Goal: Task Accomplishment & Management: Complete application form

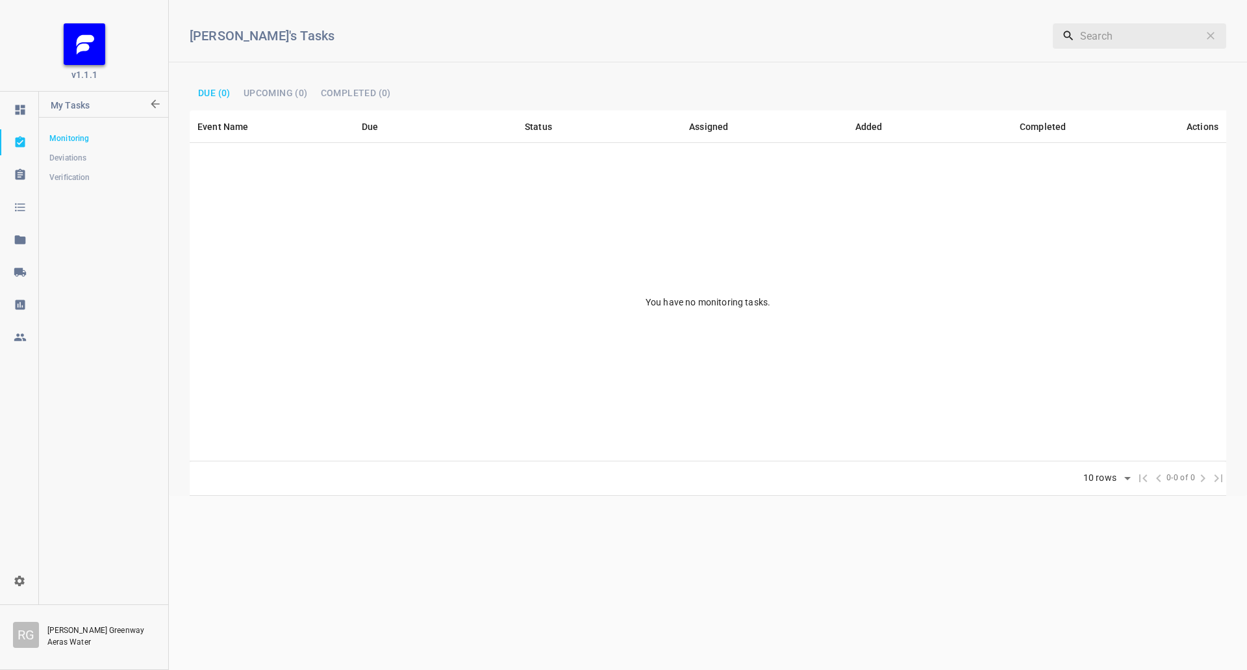
click at [25, 273] on icon at bounding box center [20, 272] width 12 height 8
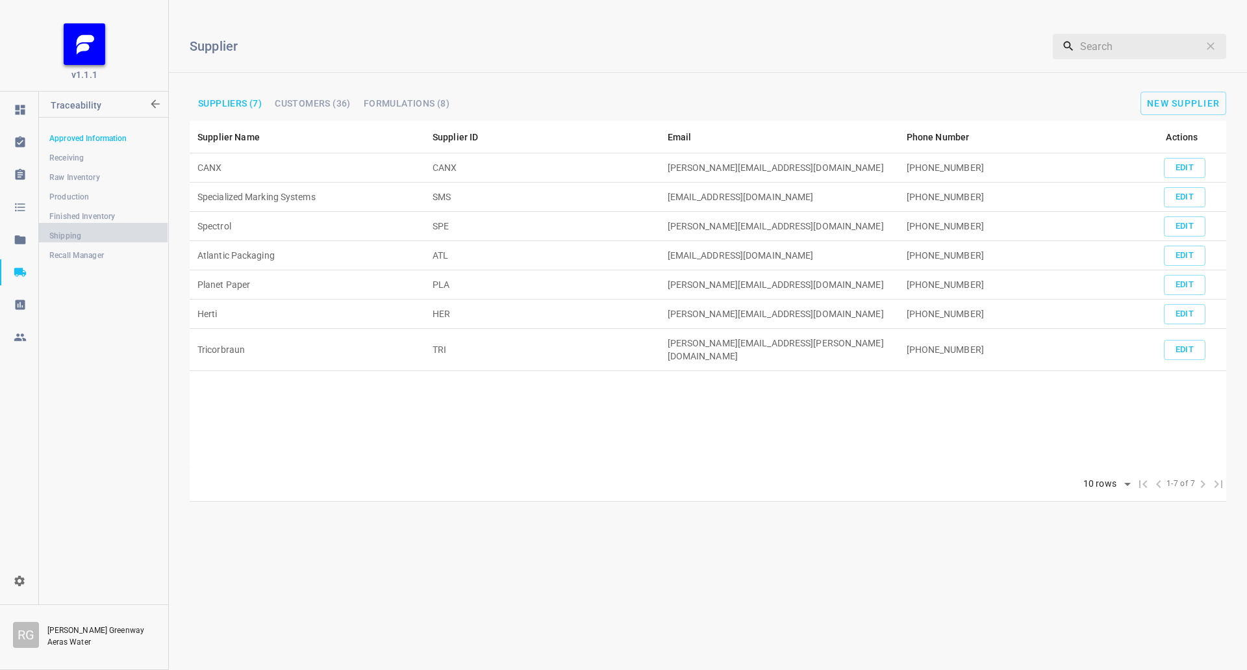
click at [89, 227] on link "Shipping" at bounding box center [103, 236] width 129 height 26
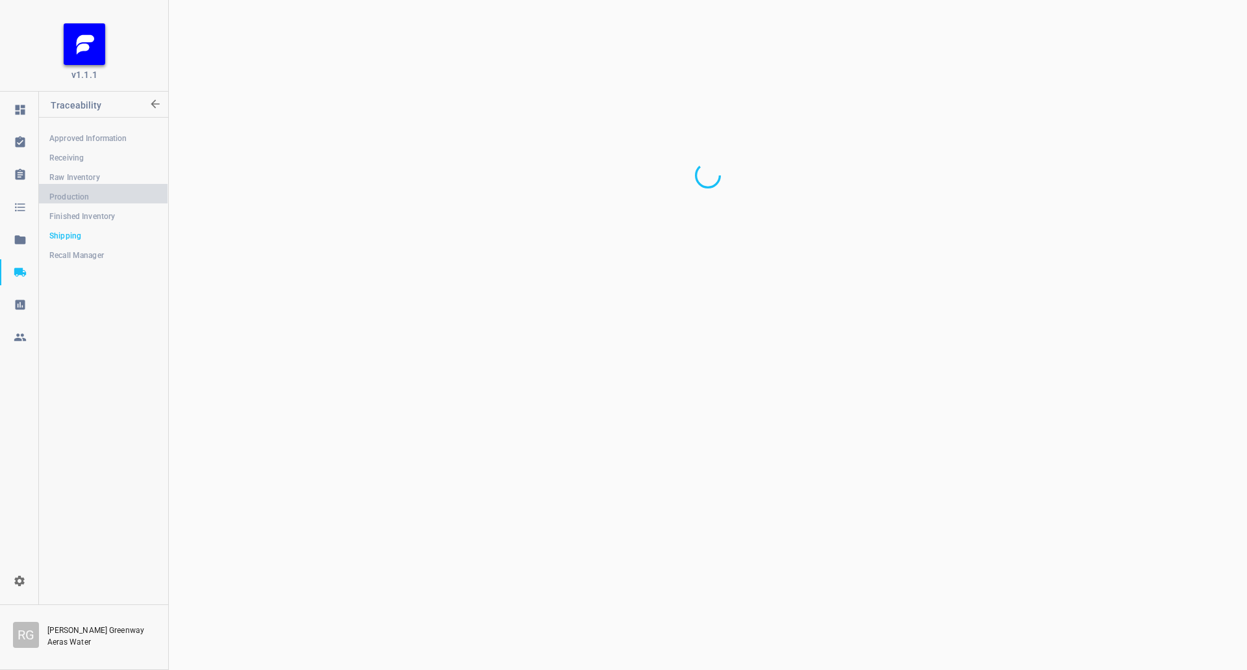
click at [97, 200] on span "Production" at bounding box center [103, 196] width 108 height 13
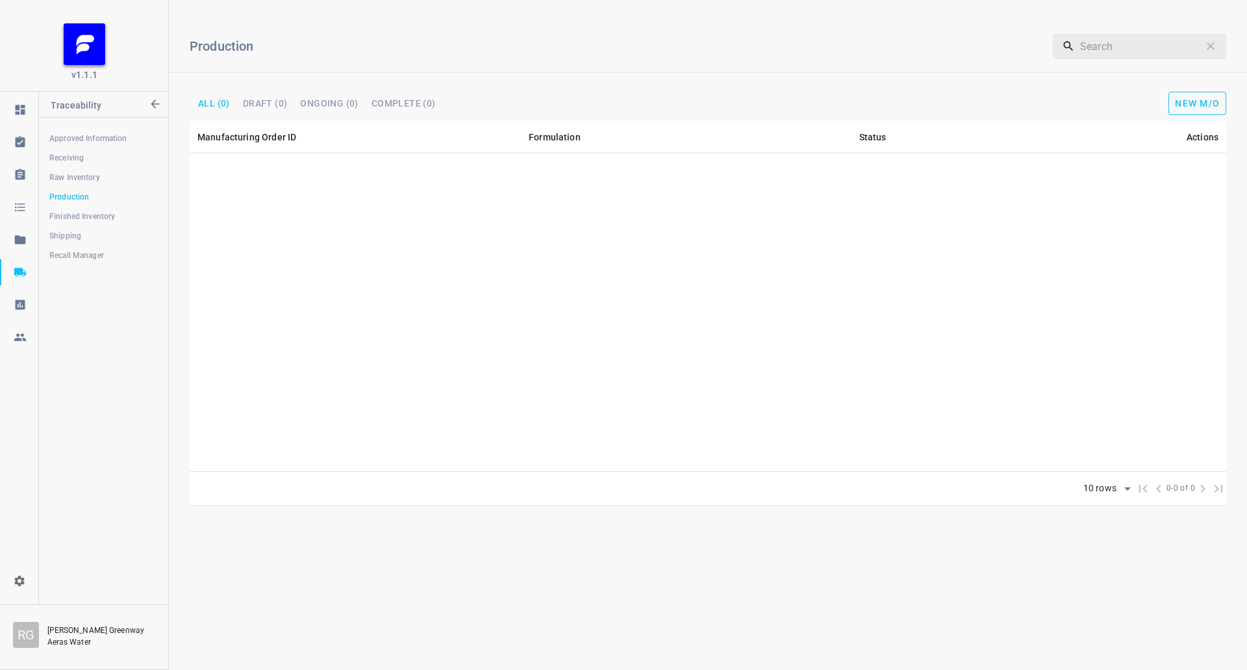
click at [1209, 87] on div "Production ​ All (0) DRAFT (0) Ongoing (0) Complete (0) New M/O" at bounding box center [708, 65] width 1078 height 110
click at [1206, 103] on span "New M/O" at bounding box center [1197, 103] width 45 height 10
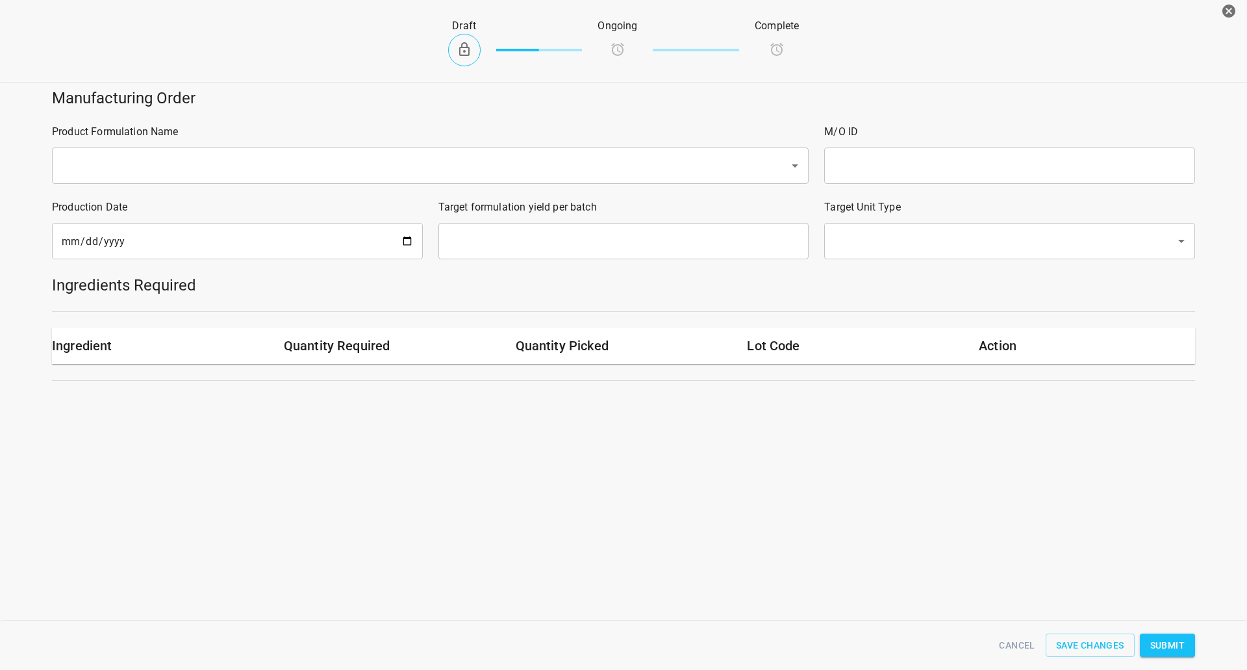
click at [170, 168] on input "text" at bounding box center [412, 165] width 709 height 25
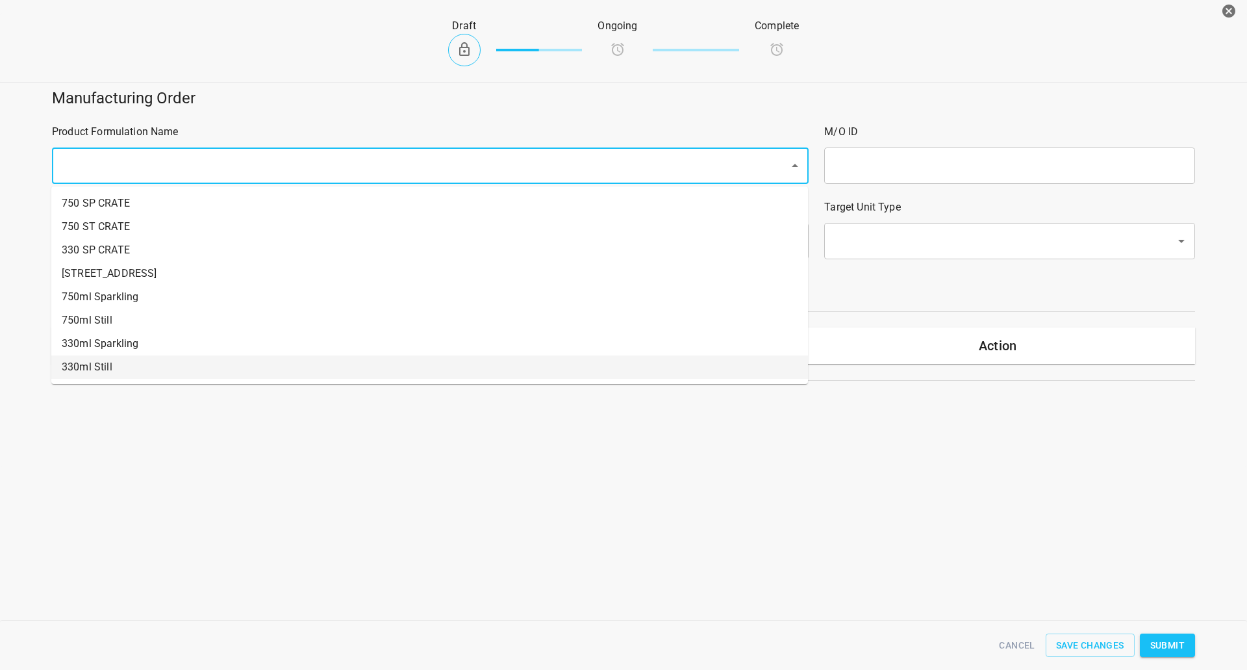
click at [110, 362] on li "330ml Still" at bounding box center [429, 366] width 757 height 23
type input "1"
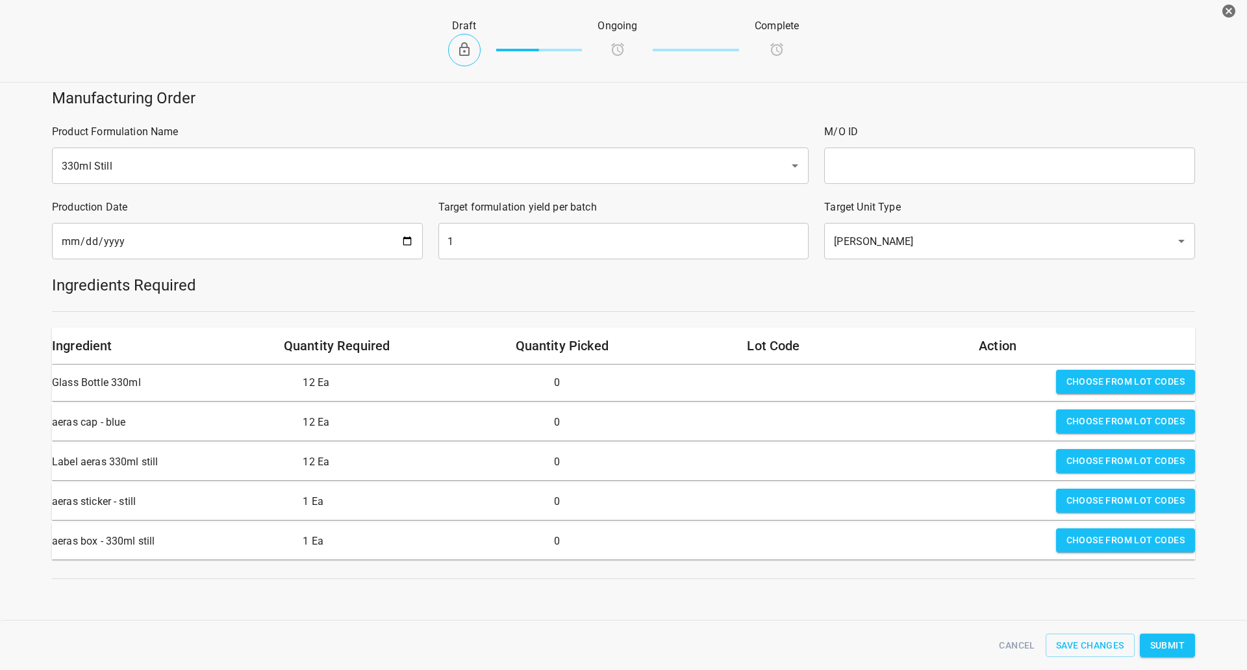
click at [872, 164] on input "text" at bounding box center [1009, 165] width 371 height 36
type input "25251"
click at [405, 240] on input "[DATE]" at bounding box center [237, 241] width 371 height 36
type input "[DATE]"
click at [533, 245] on input "1" at bounding box center [623, 241] width 371 height 36
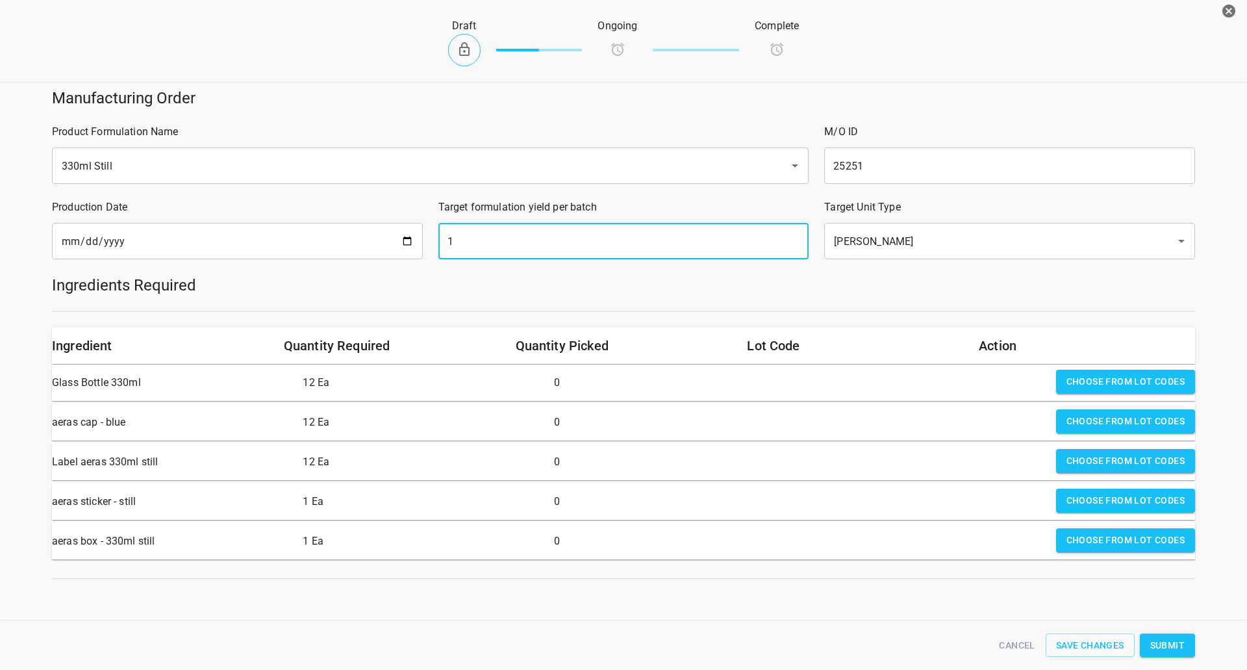
click at [533, 245] on input "1" at bounding box center [623, 241] width 371 height 36
type input "1638"
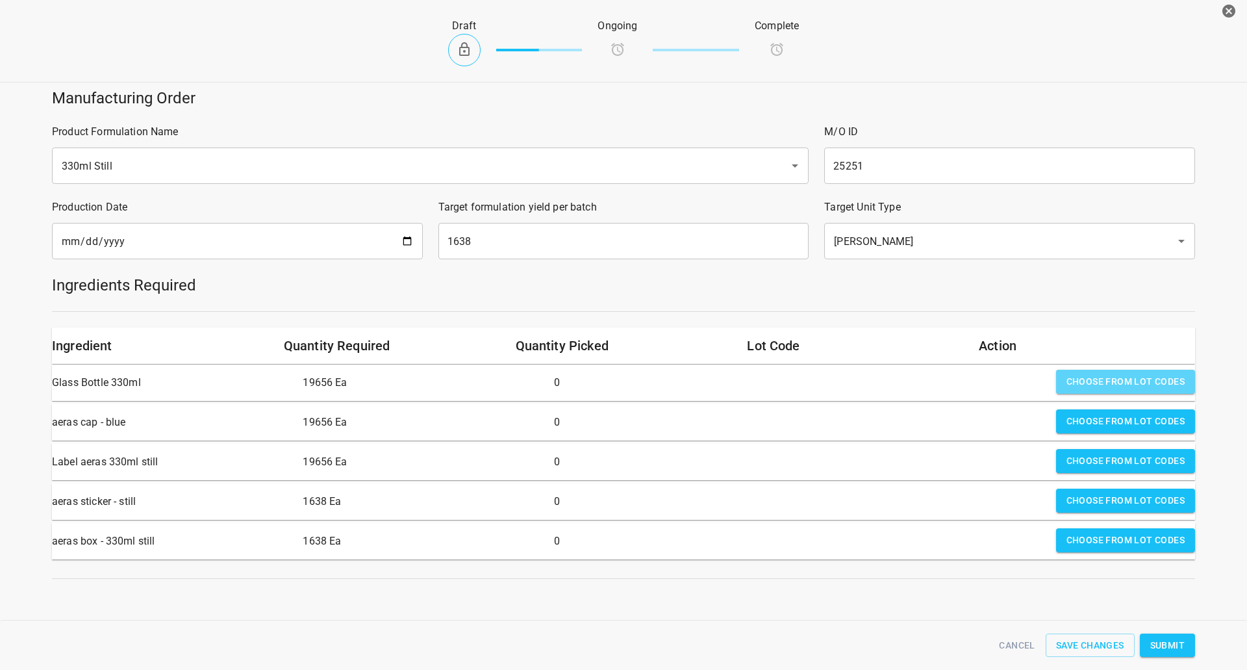
click at [1099, 387] on span "Choose from lot codes" at bounding box center [1125, 381] width 118 height 16
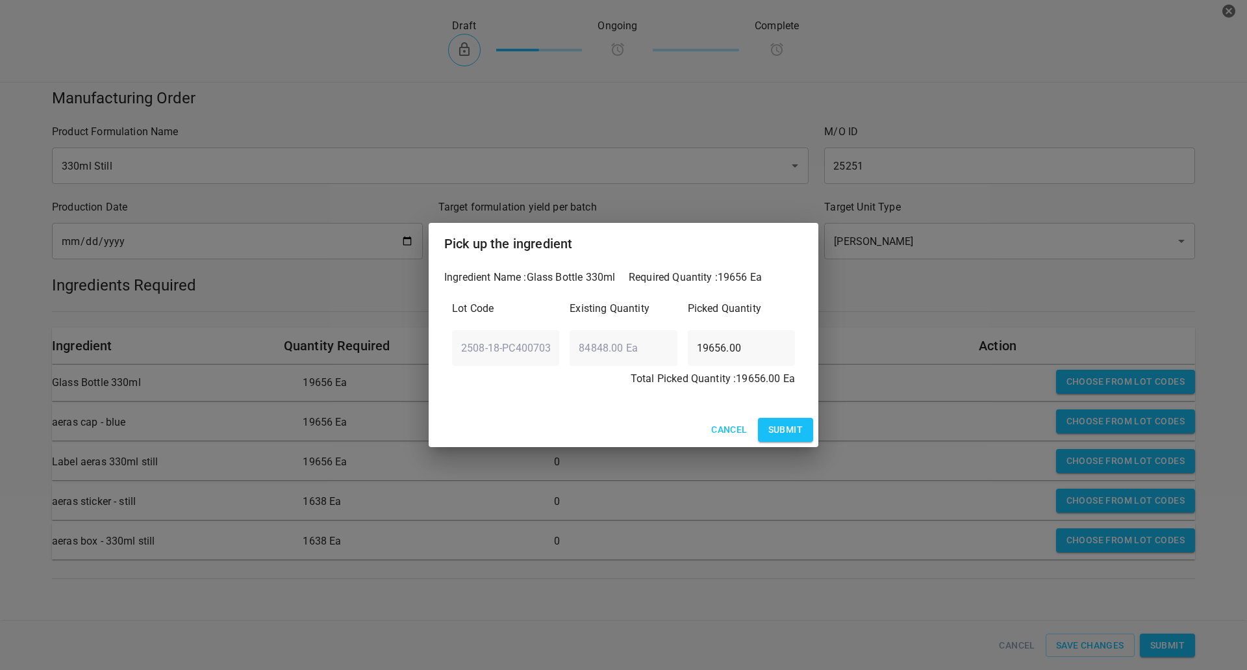
drag, startPoint x: 781, startPoint y: 440, endPoint x: 807, endPoint y: 437, distance: 25.5
click at [783, 438] on span "Submit" at bounding box center [785, 430] width 34 height 16
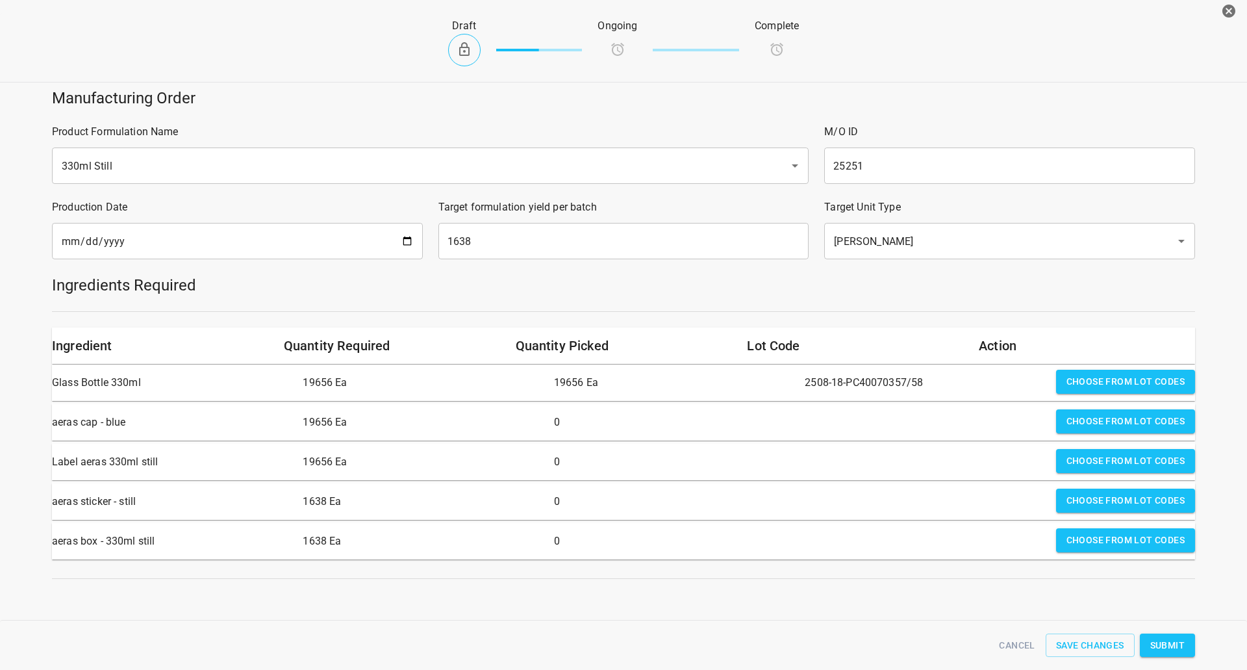
drag, startPoint x: 1094, startPoint y: 420, endPoint x: 981, endPoint y: 420, distance: 112.4
click at [1094, 418] on span "Choose from lot codes" at bounding box center [1125, 421] width 118 height 16
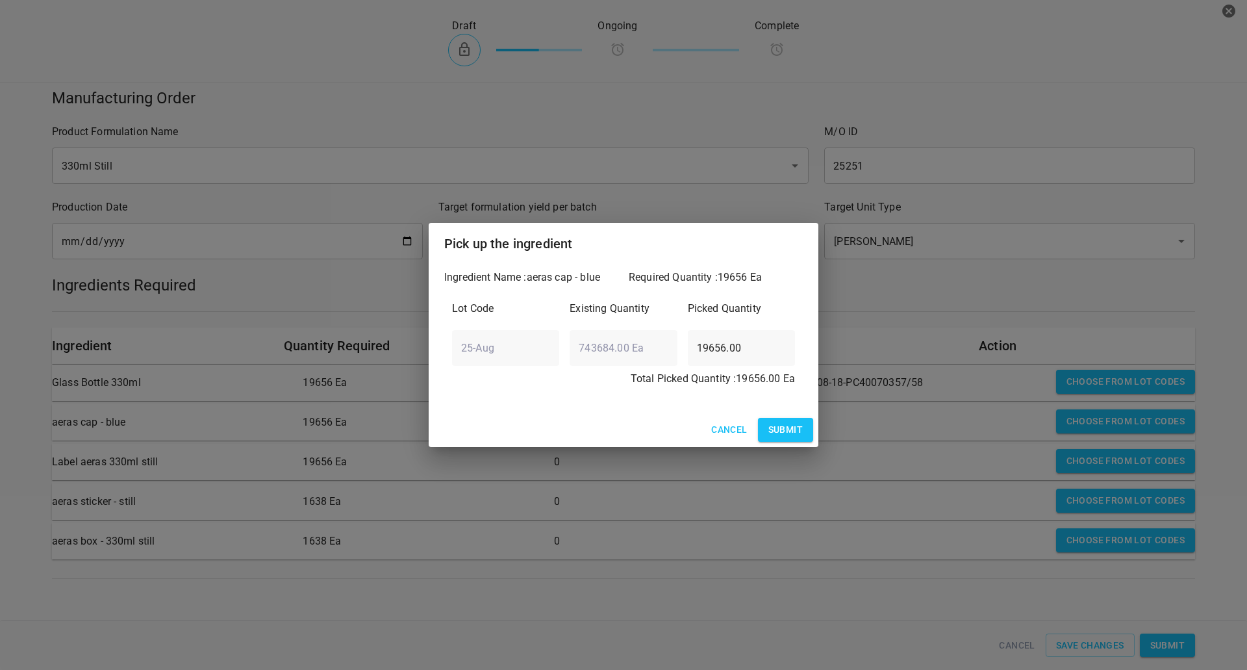
click at [781, 432] on span "Submit" at bounding box center [785, 430] width 34 height 16
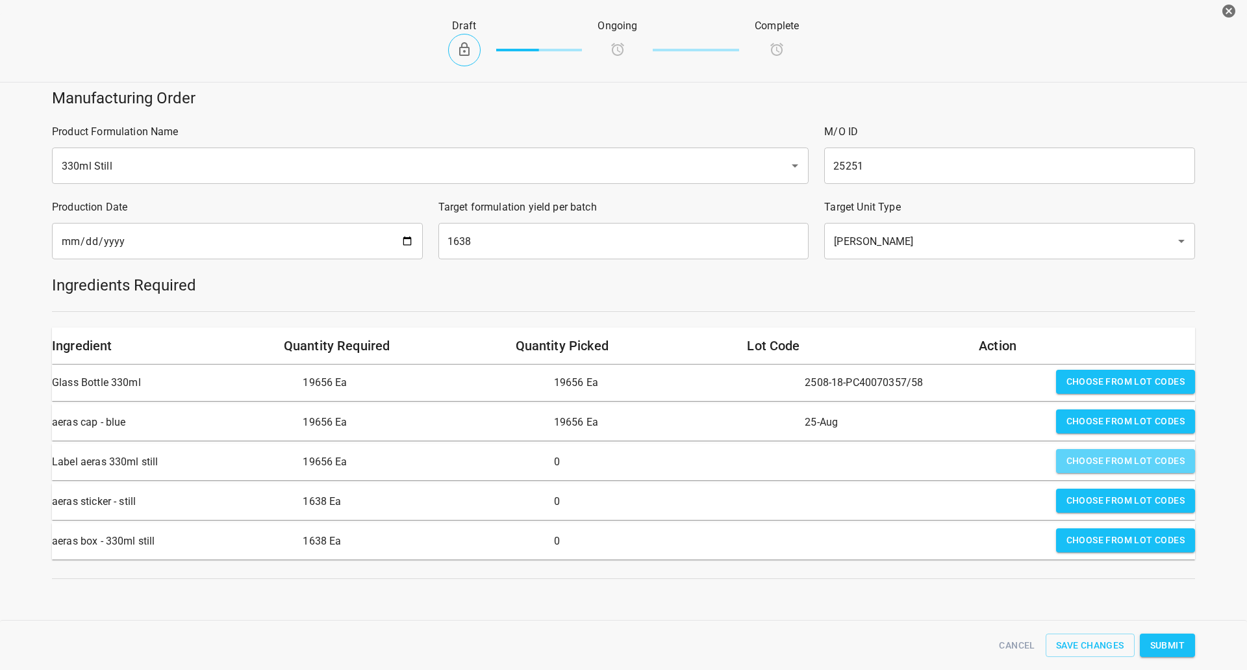
click at [1104, 457] on span "Choose from lot codes" at bounding box center [1125, 461] width 118 height 16
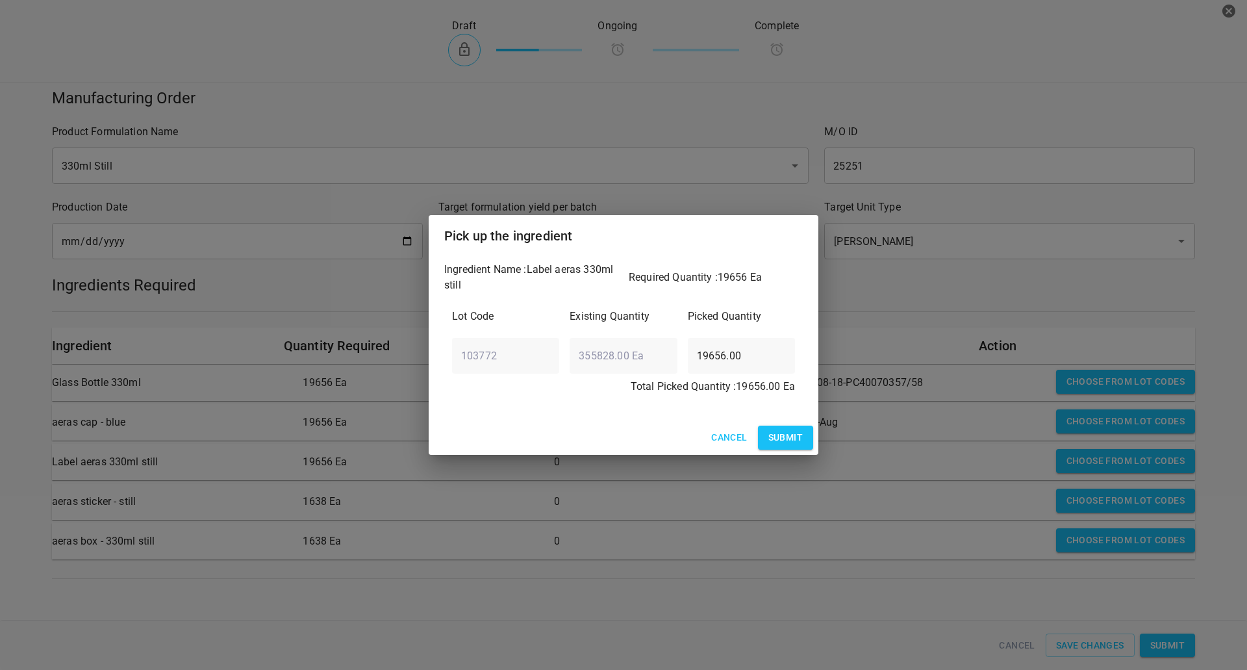
click at [784, 438] on span "Submit" at bounding box center [785, 437] width 34 height 16
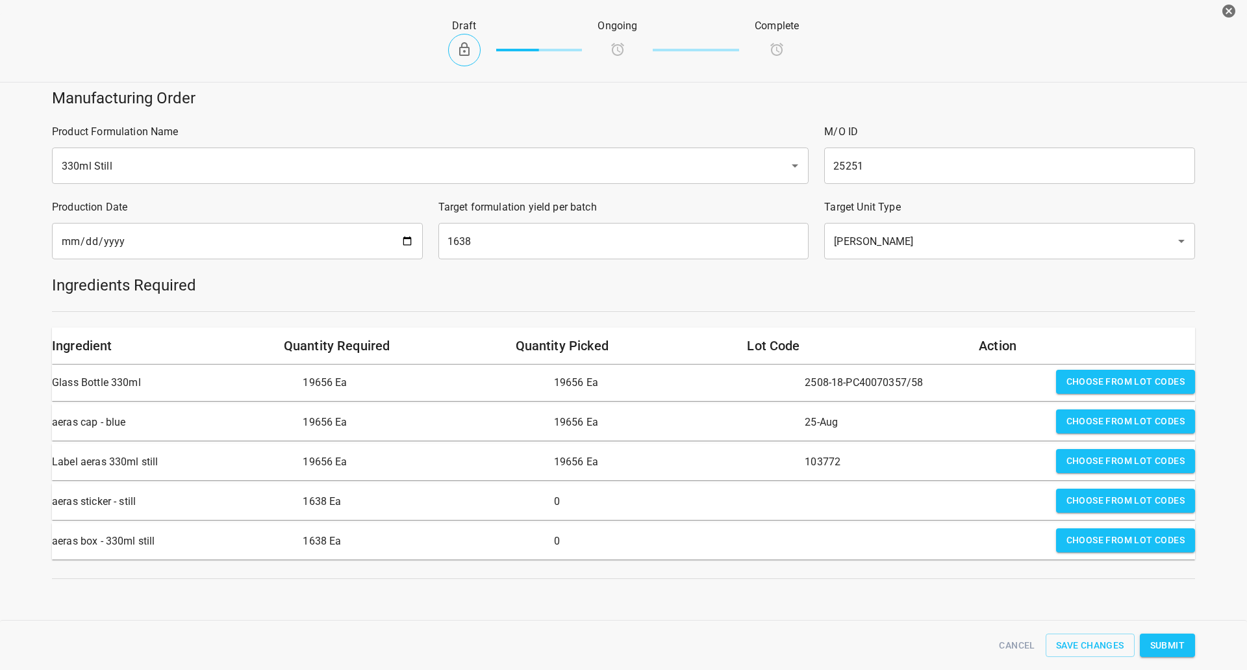
drag, startPoint x: 1079, startPoint y: 501, endPoint x: 884, endPoint y: 501, distance: 195.5
click at [1071, 501] on span "Choose from lot codes" at bounding box center [1125, 500] width 118 height 16
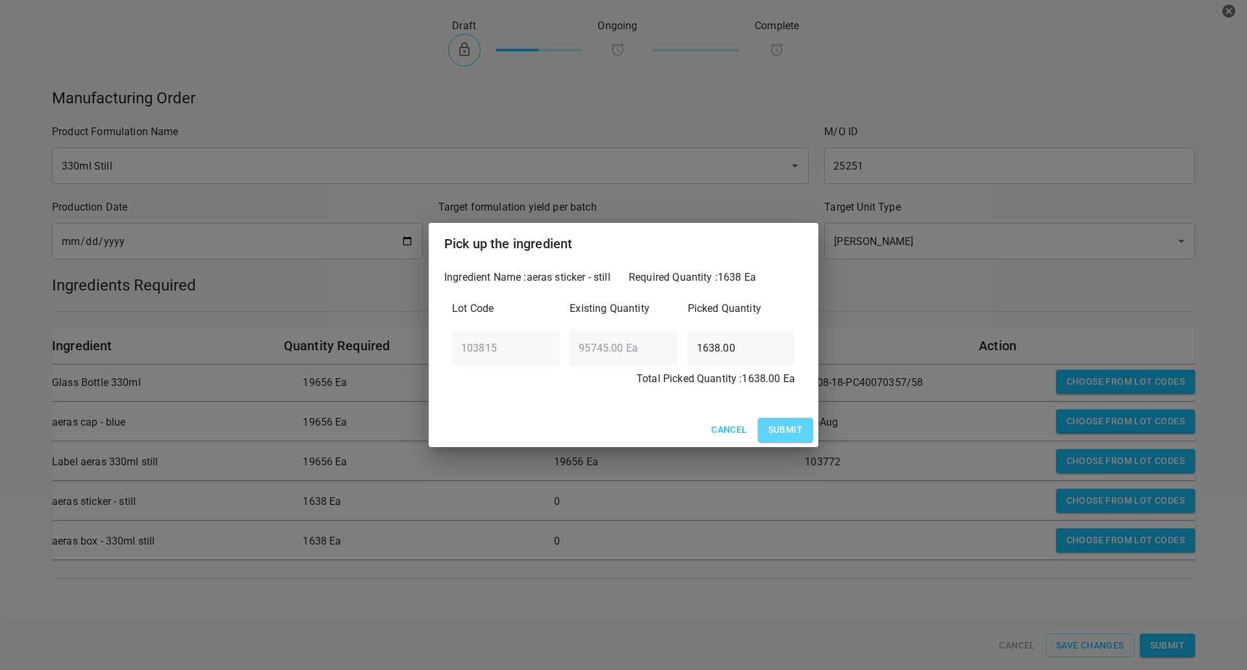
click at [782, 425] on span "Submit" at bounding box center [785, 430] width 34 height 16
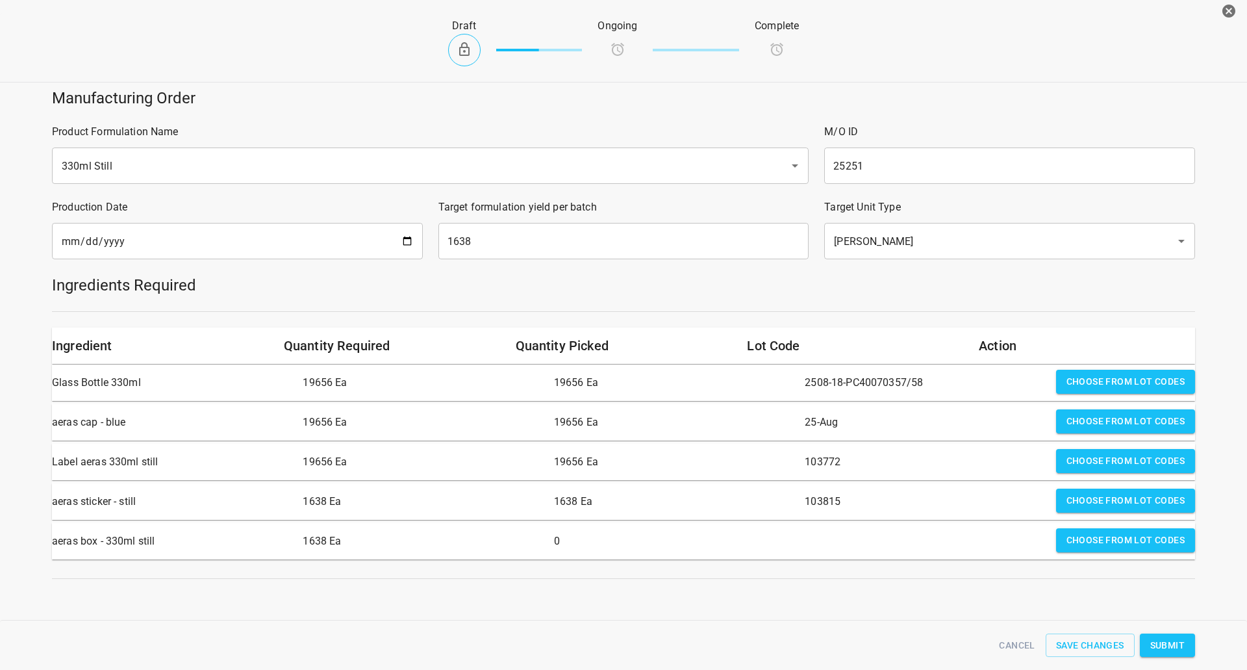
click at [1084, 538] on span "Choose from lot codes" at bounding box center [1125, 540] width 118 height 16
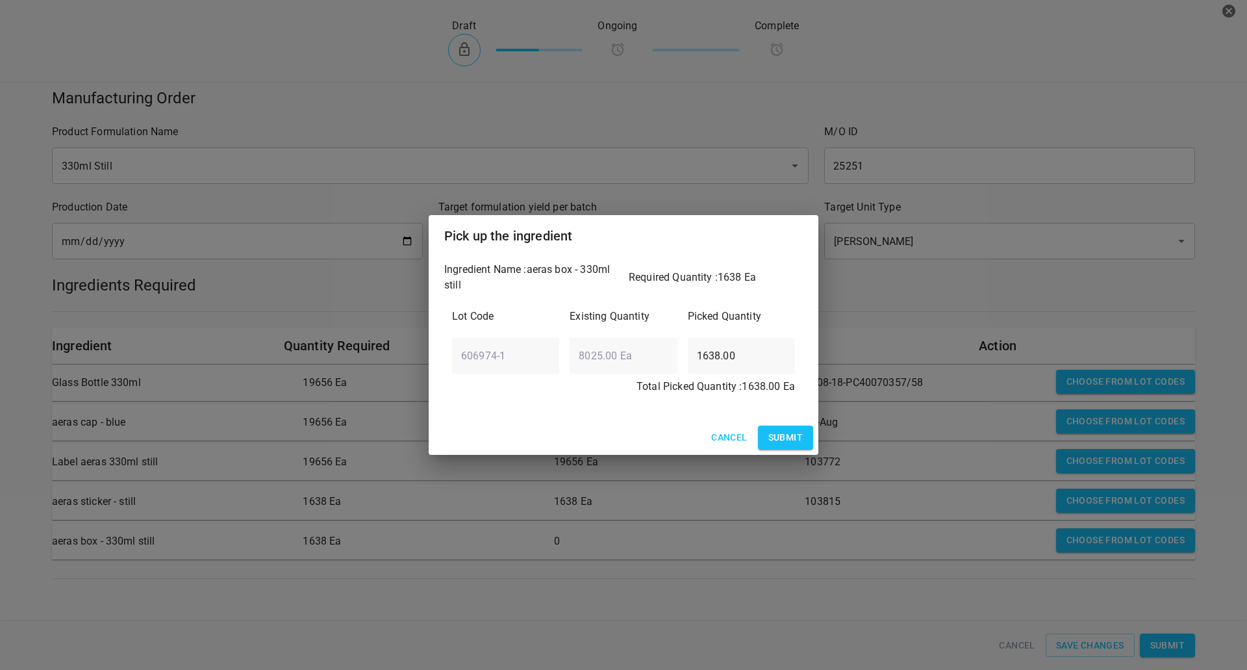
click at [781, 433] on span "Submit" at bounding box center [785, 437] width 34 height 16
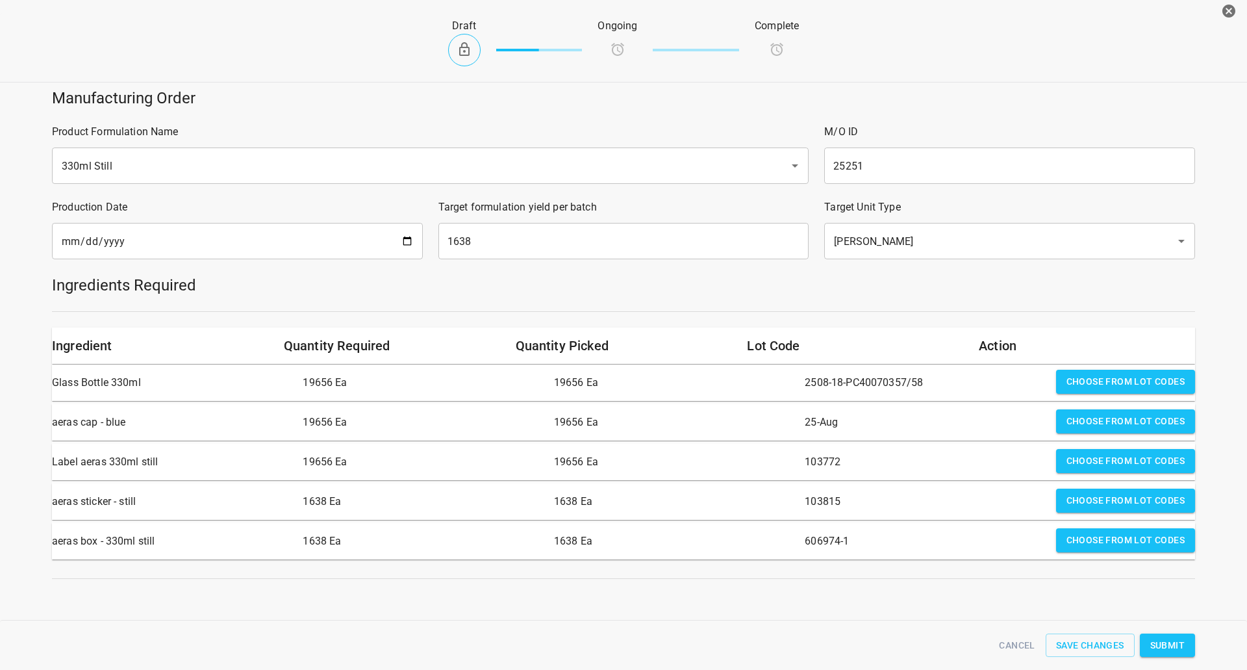
scroll to position [5, 0]
click at [1170, 648] on span "Submit" at bounding box center [1167, 645] width 34 height 16
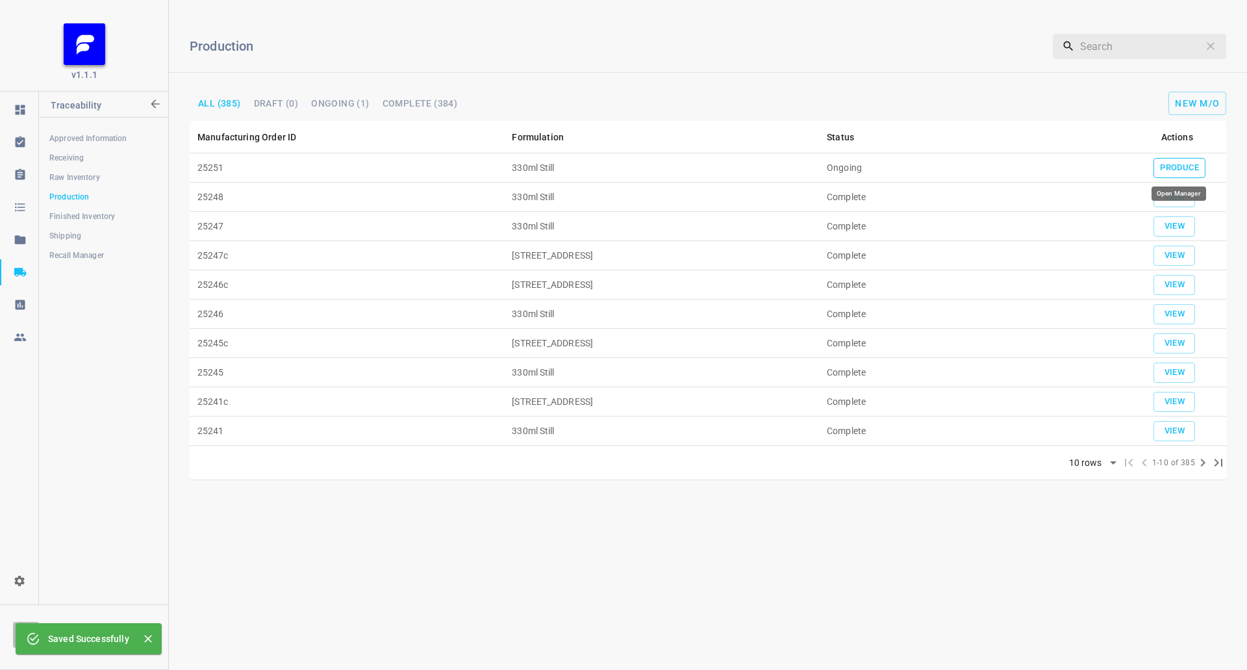
click at [1180, 164] on span "Produce" at bounding box center [1179, 167] width 39 height 15
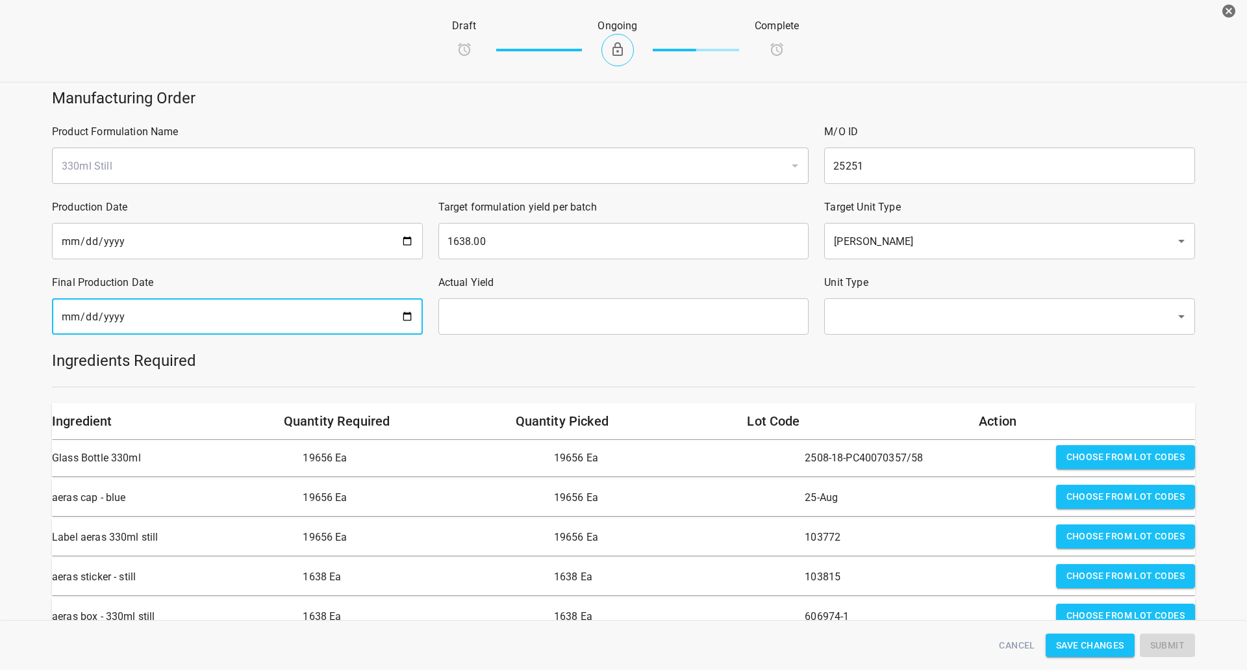
click at [412, 317] on input "date" at bounding box center [237, 316] width 371 height 36
click at [406, 316] on input "date" at bounding box center [237, 316] width 371 height 36
type input "[DATE]"
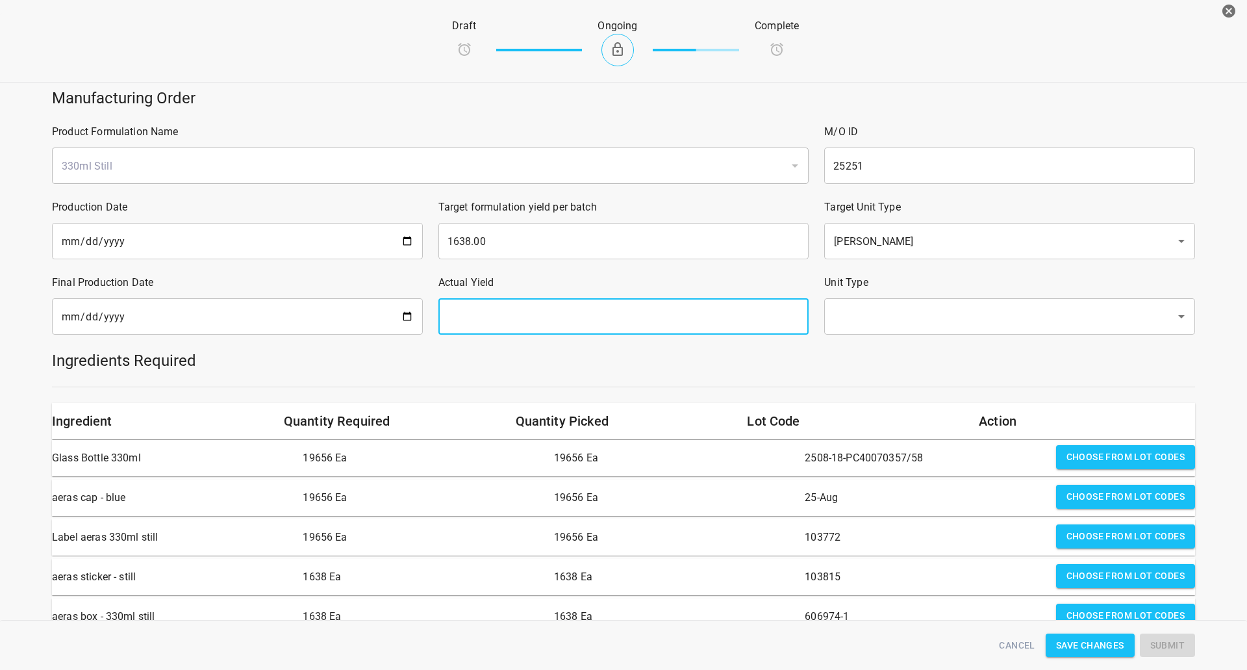
click at [457, 324] on input "text" at bounding box center [623, 316] width 371 height 36
type input "1638"
click at [937, 309] on input "text" at bounding box center [991, 316] width 323 height 25
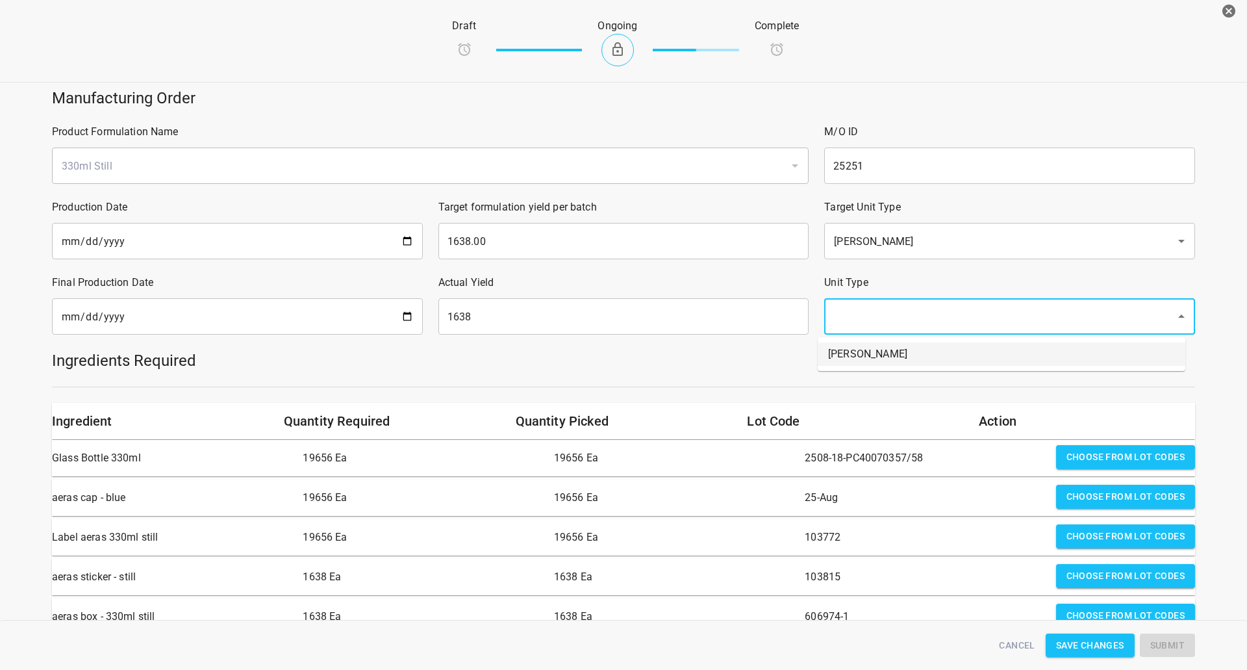
click at [851, 359] on li "Eaches" at bounding box center [1002, 353] width 368 height 23
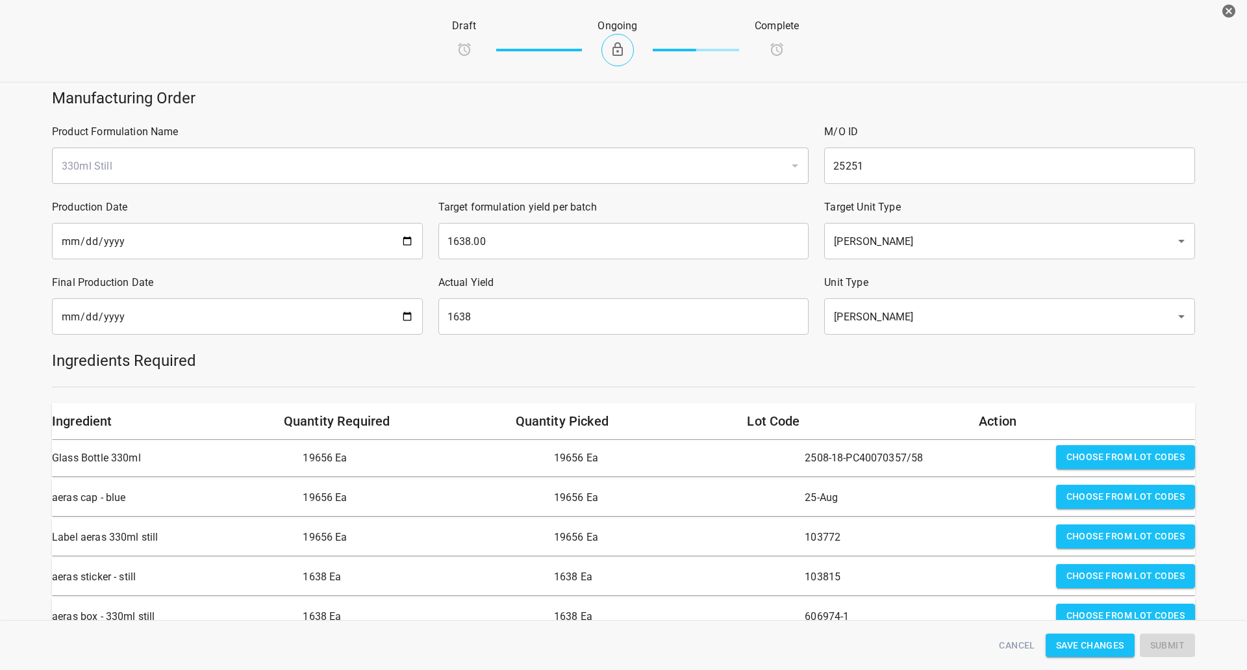
click at [822, 378] on div "Ingredients Required" at bounding box center [623, 360] width 1159 height 36
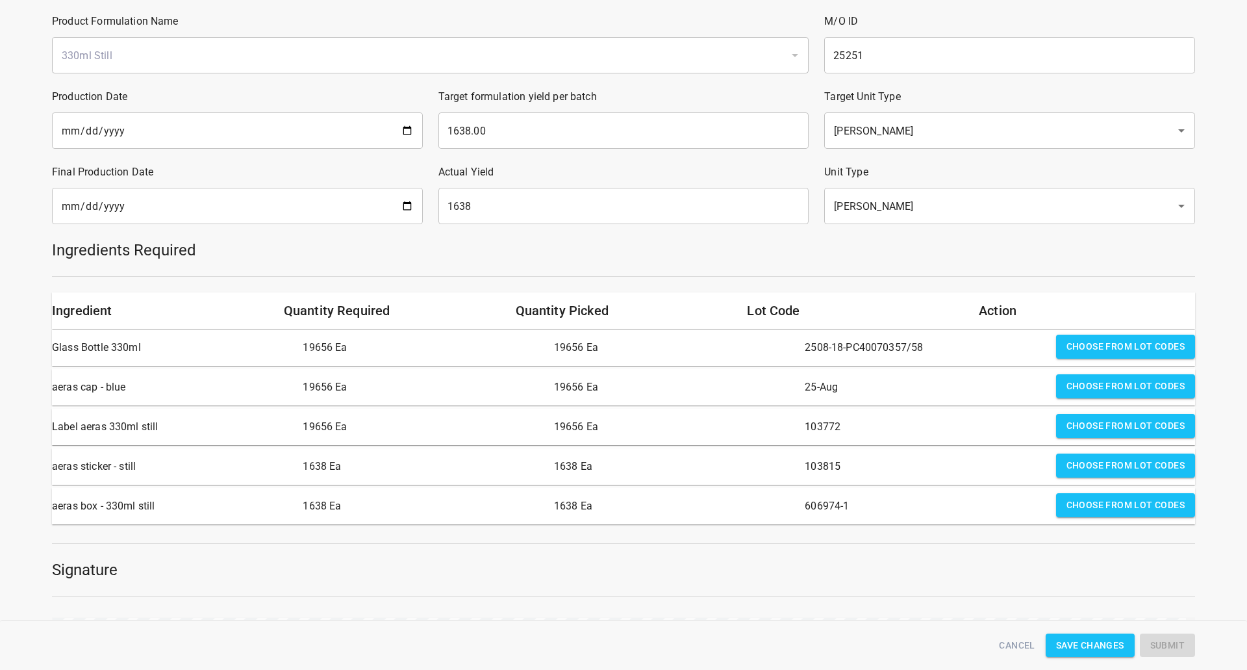
scroll to position [314, 0]
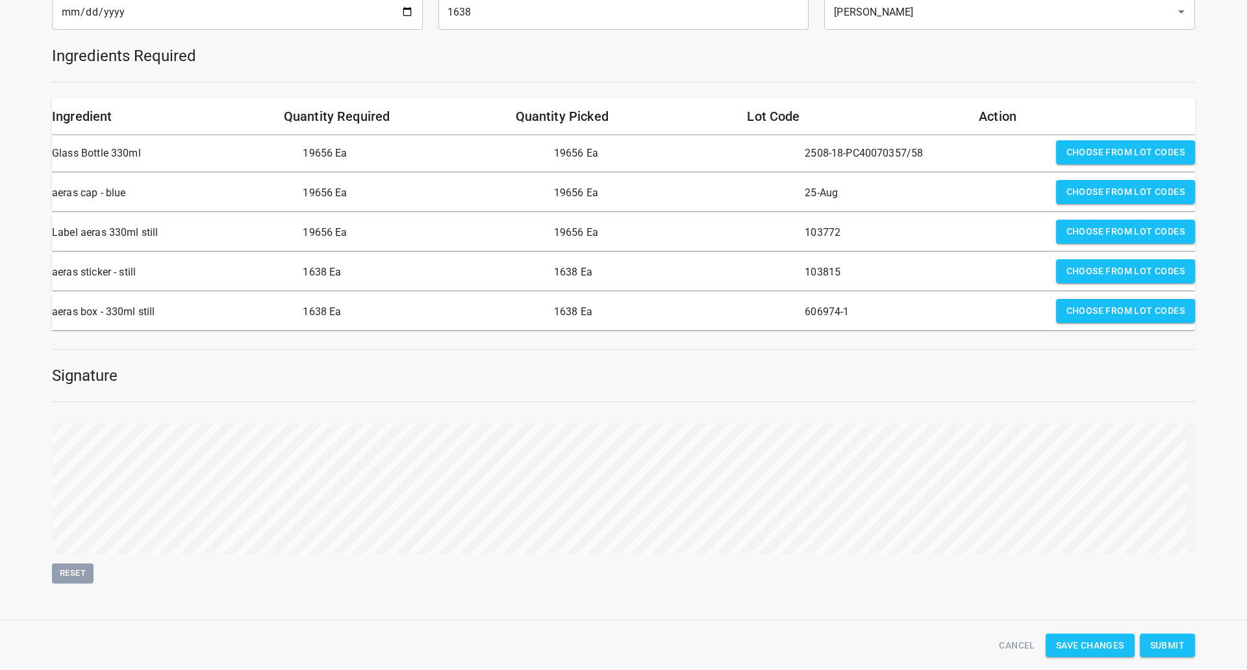
click at [1191, 643] on button "Submit" at bounding box center [1167, 645] width 55 height 24
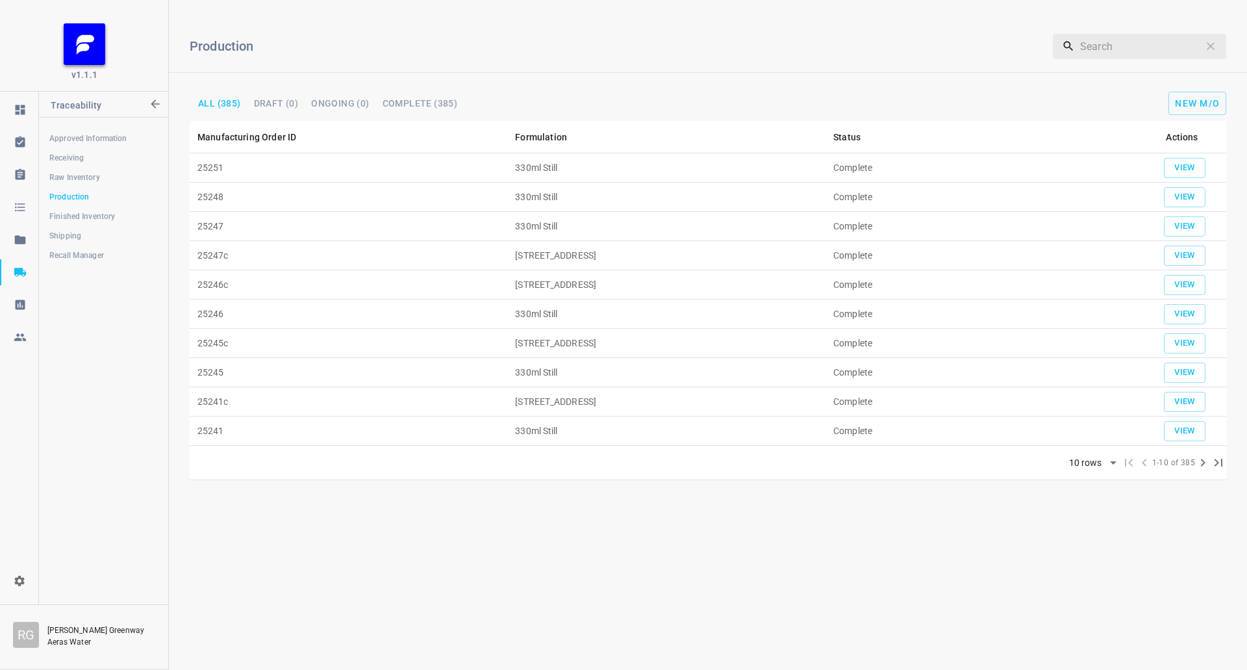
click at [92, 231] on span "Shipping" at bounding box center [103, 235] width 108 height 13
